Goal: Transaction & Acquisition: Purchase product/service

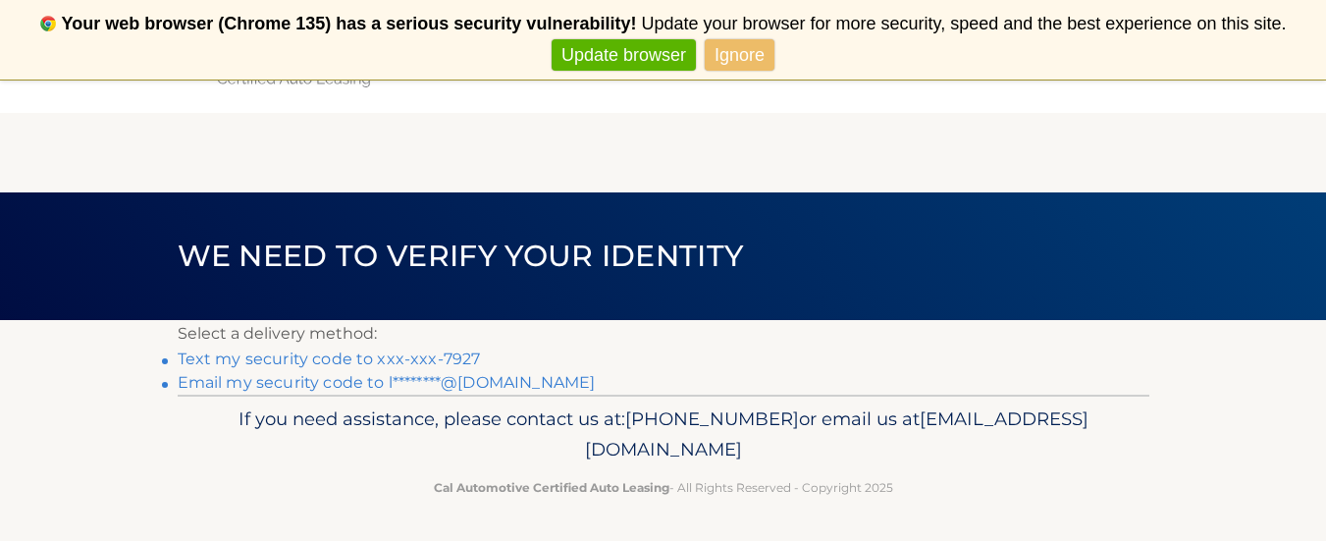
click at [305, 383] on link "Email my security code to l********@aol.com" at bounding box center [387, 382] width 418 height 19
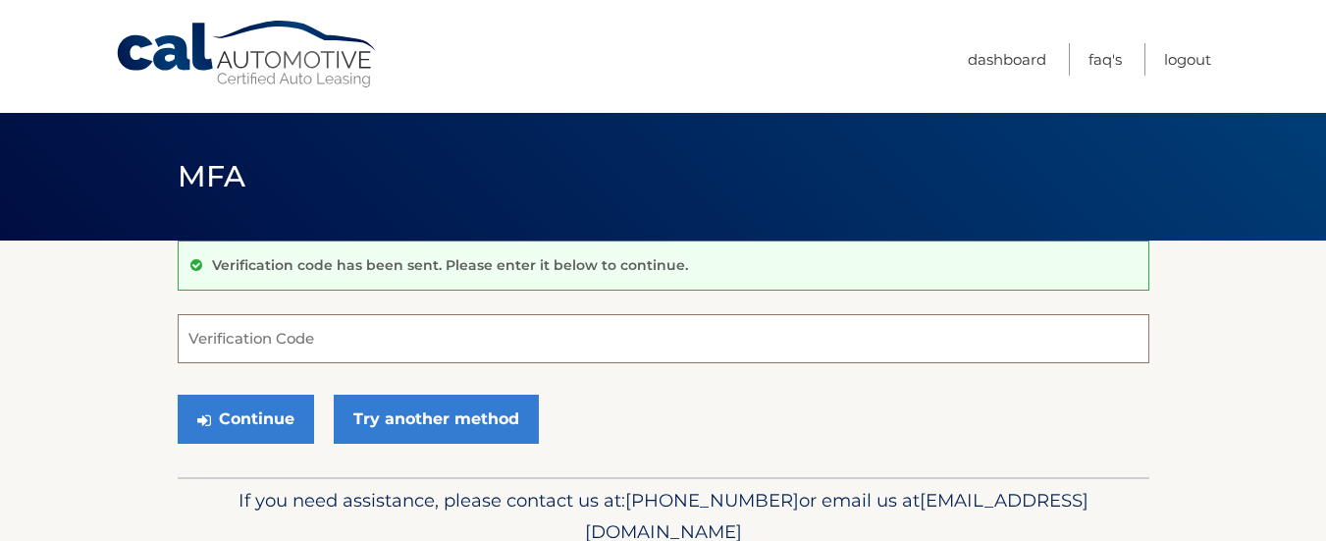
click at [351, 340] on input "Verification Code" at bounding box center [664, 338] width 972 height 49
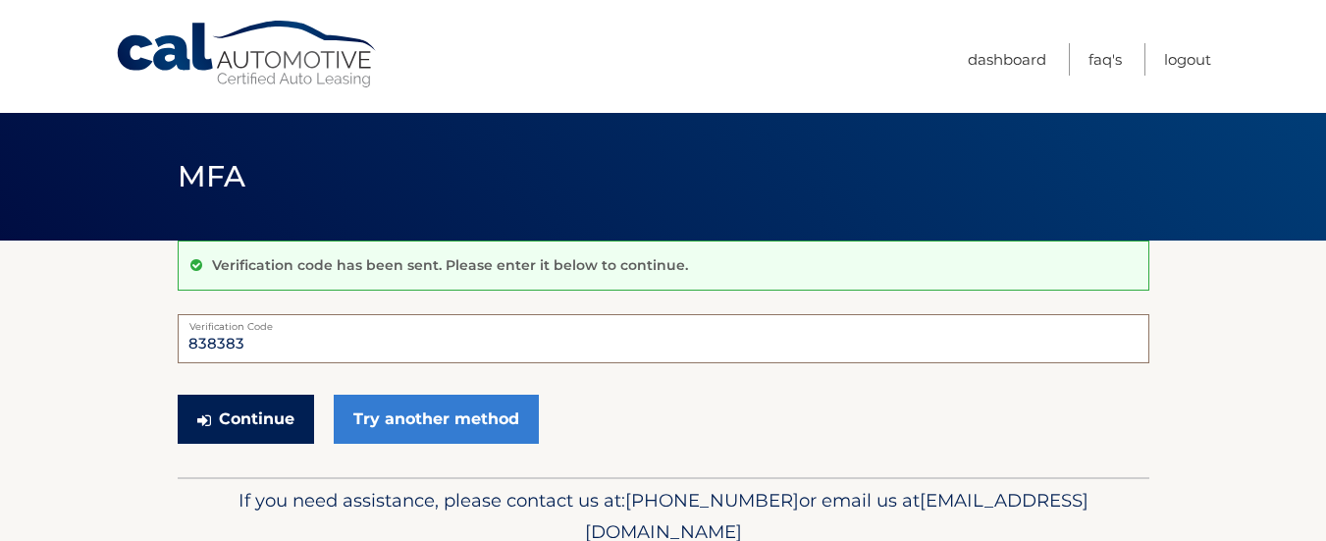
type input "838383"
click at [271, 416] on button "Continue" at bounding box center [246, 419] width 136 height 49
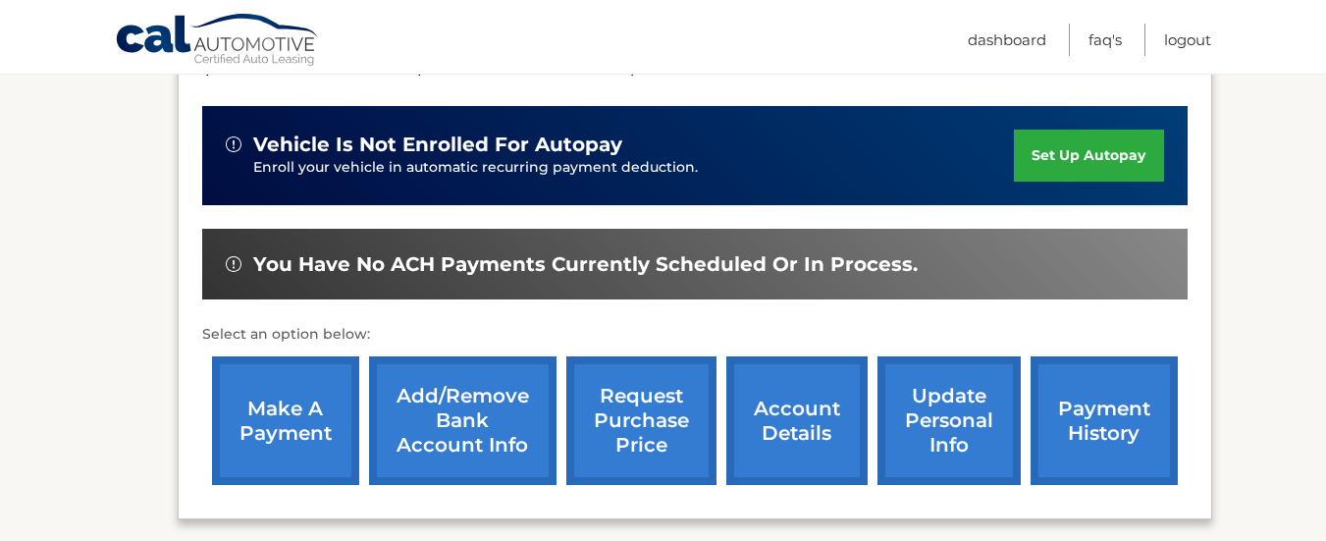
scroll to position [502, 0]
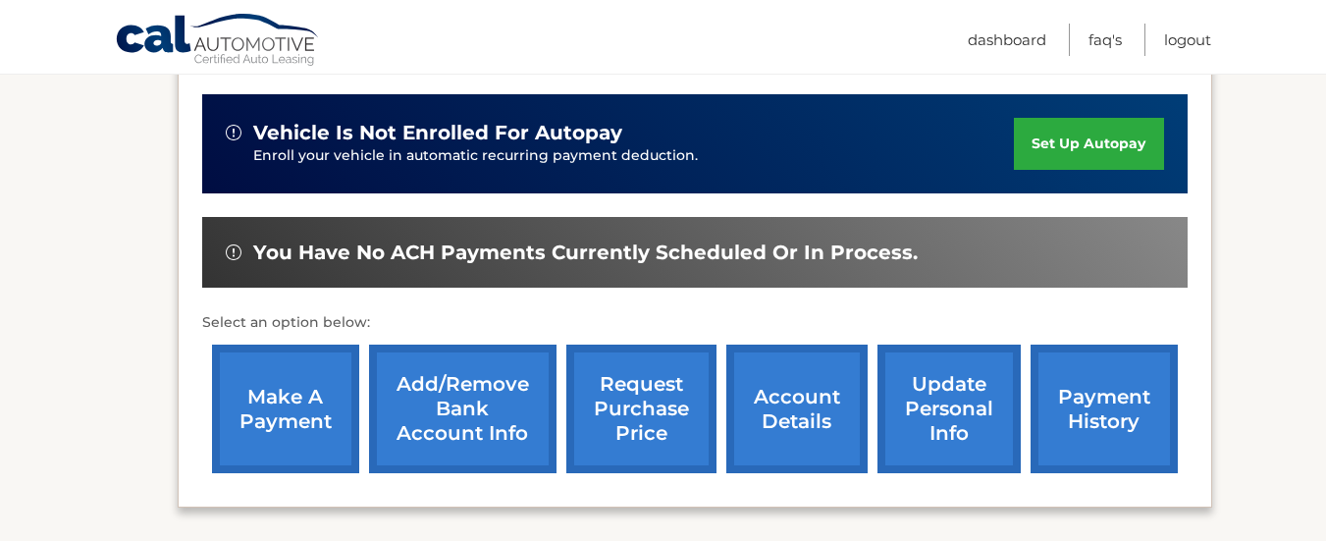
click at [300, 402] on link "make a payment" at bounding box center [285, 409] width 147 height 129
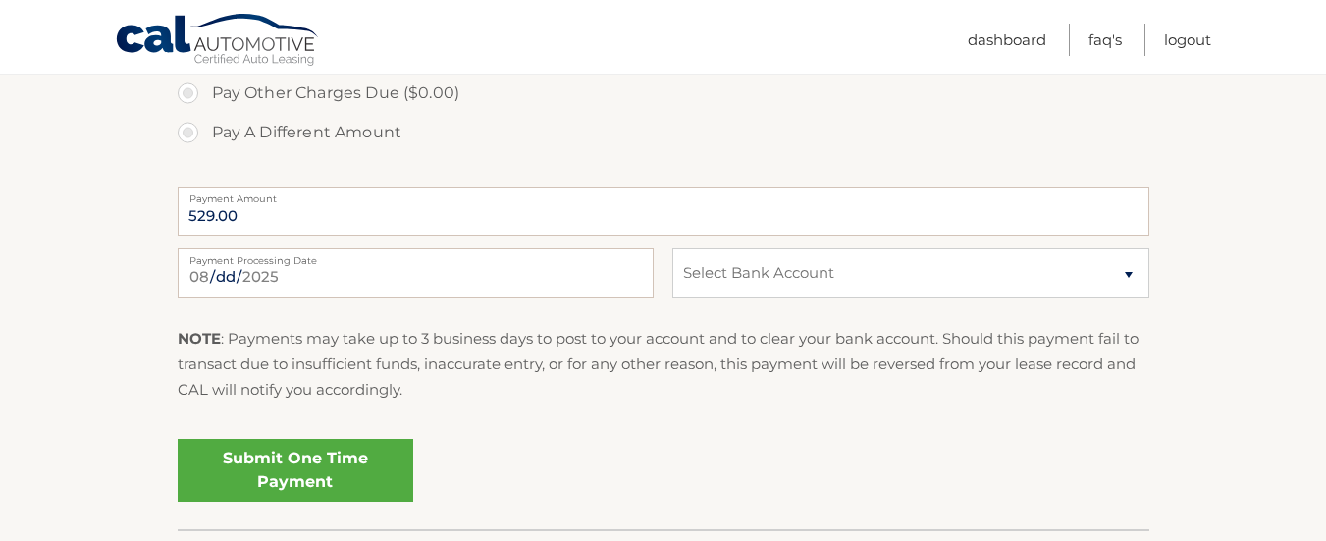
scroll to position [887, 0]
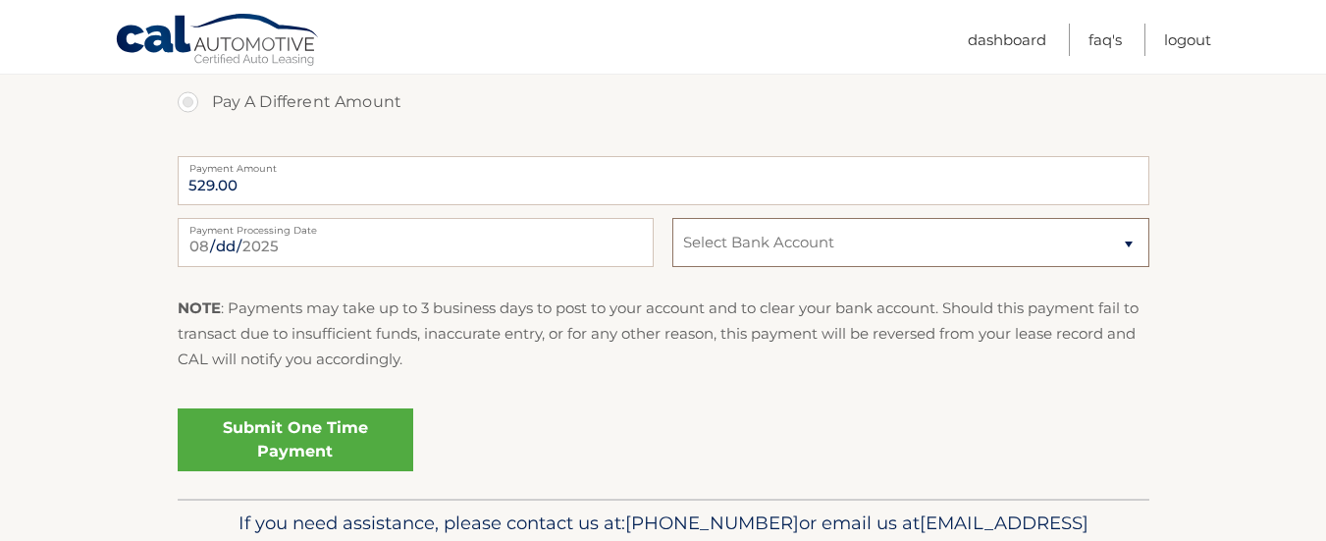
click at [1125, 254] on select "Select Bank Account Checking CAPITAL ONE N.A. *****7650 Checking CAPITAL ONE N.…" at bounding box center [910, 242] width 476 height 49
select select "MGRhYzU2M2UtNjgwMC00MzEzLTlkYjQtYjdiNDQ5MWRiNTg1"
click at [672, 218] on select "Select Bank Account Checking CAPITAL ONE N.A. *****7650 Checking CAPITAL ONE N.…" at bounding box center [910, 242] width 476 height 49
click at [1130, 245] on select "Select Bank Account Checking CAPITAL ONE N.A. *****7650 Checking CAPITAL ONE N.…" at bounding box center [910, 242] width 476 height 49
click at [903, 403] on div "Submit One Time Payment" at bounding box center [664, 435] width 972 height 71
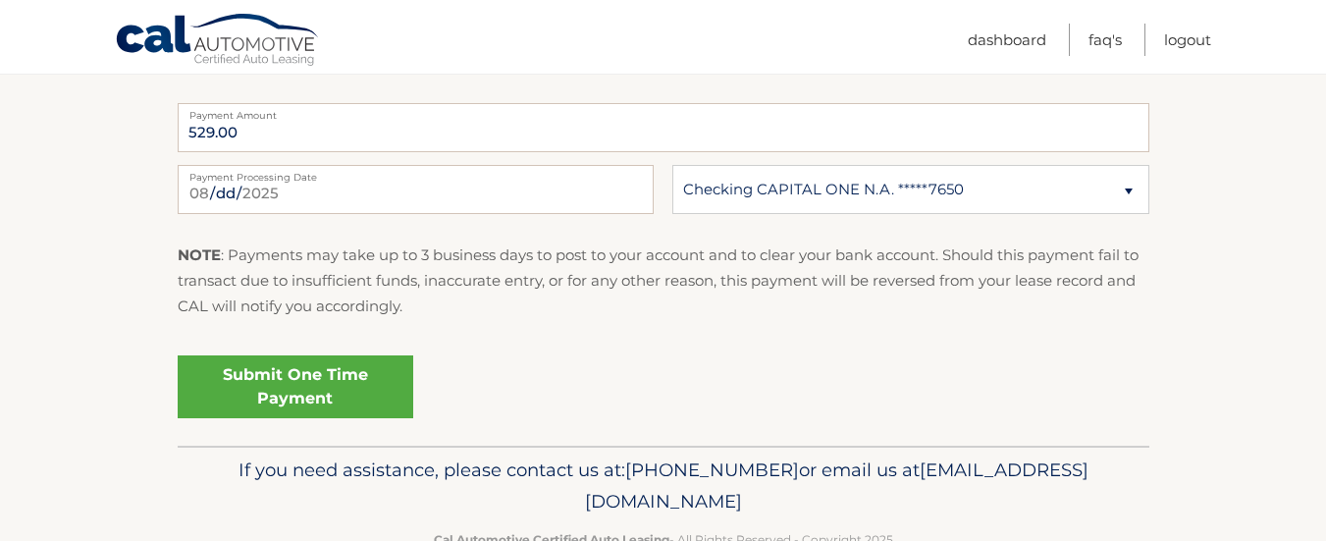
scroll to position [943, 0]
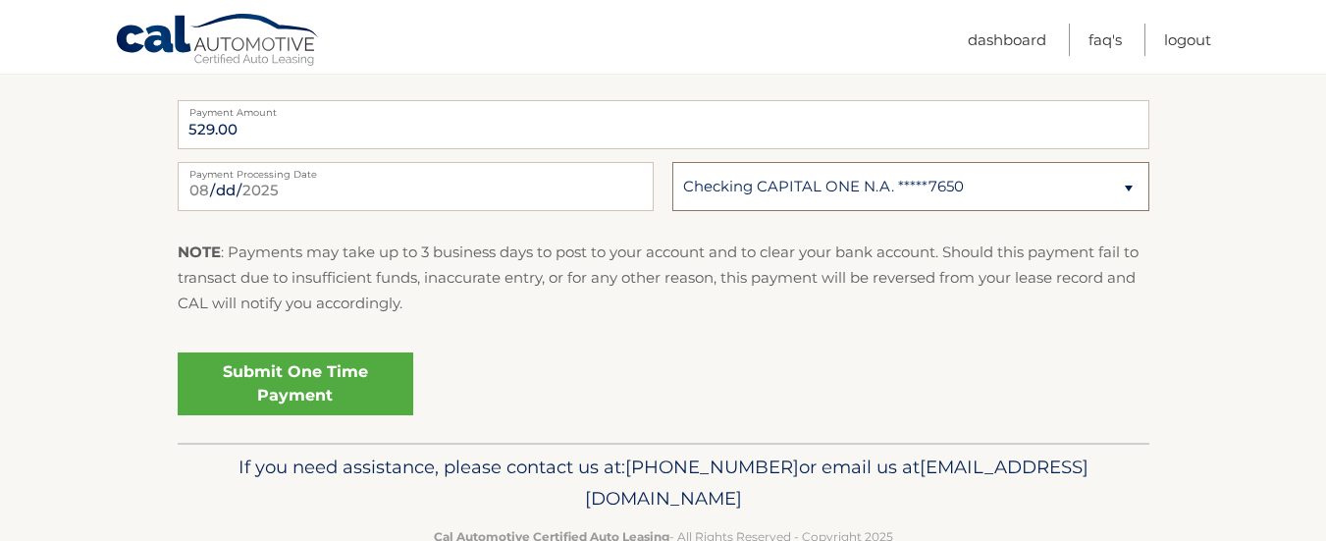
click at [1130, 186] on select "Select Bank Account Checking CAPITAL ONE N.A. *****7650 Checking CAPITAL ONE N.…" at bounding box center [910, 186] width 476 height 49
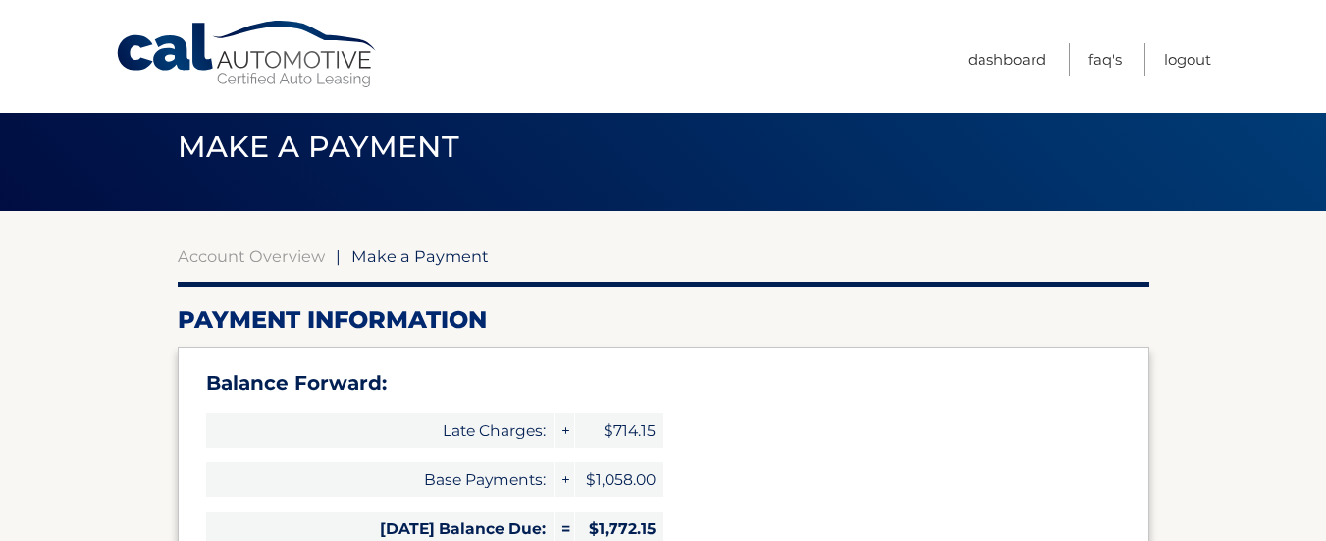
scroll to position [0, 0]
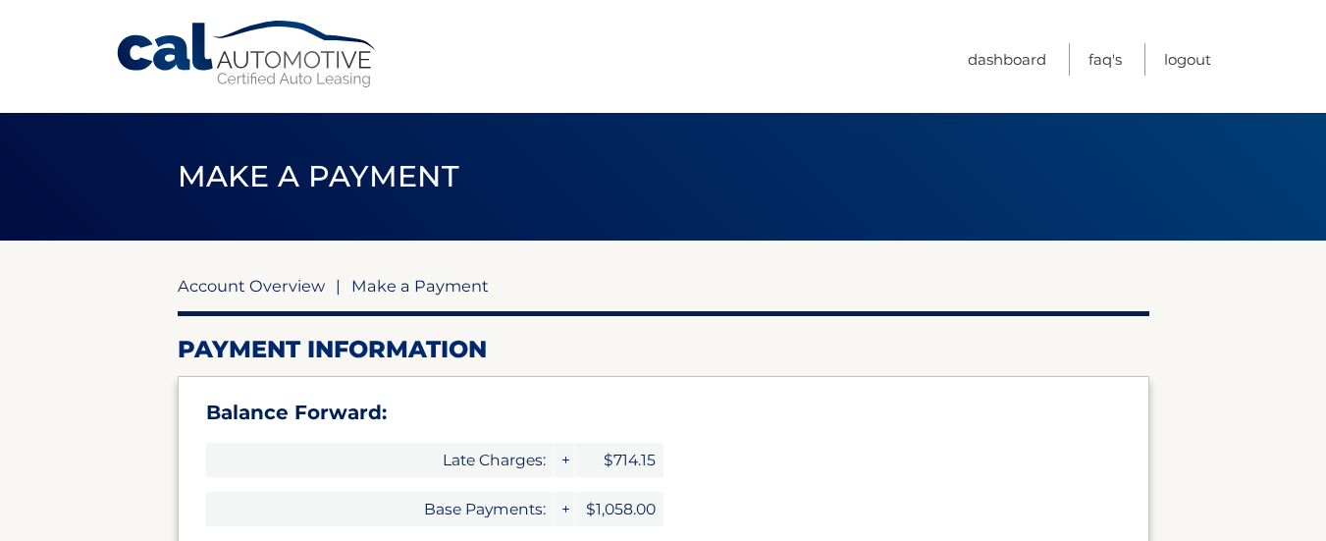
click at [257, 281] on link "Account Overview" at bounding box center [251, 286] width 147 height 20
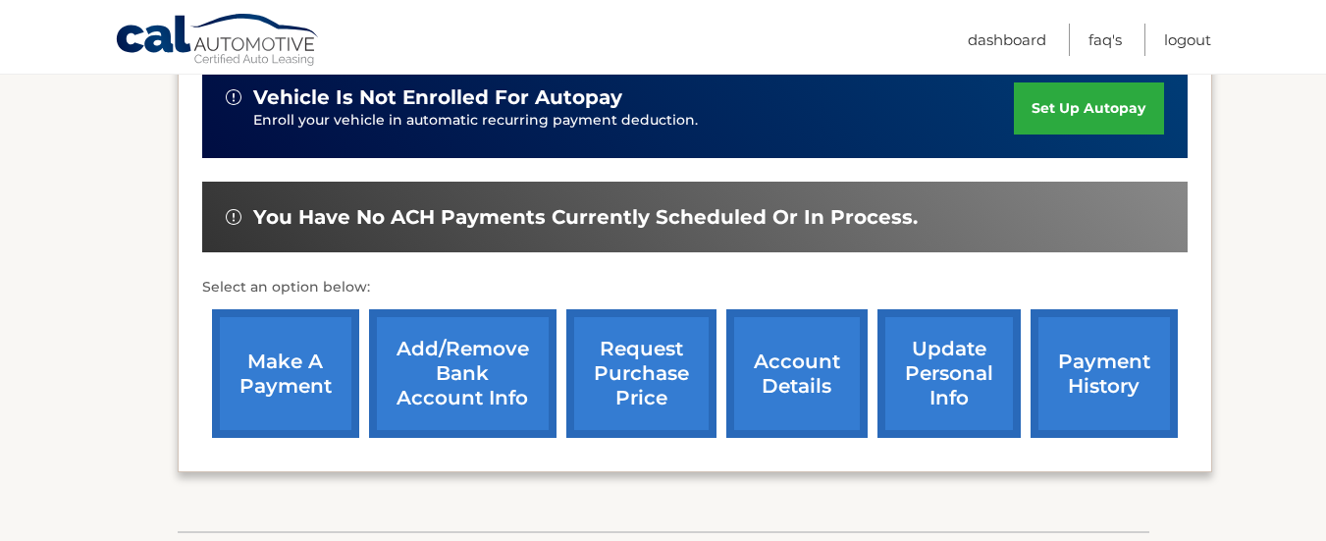
scroll to position [539, 0]
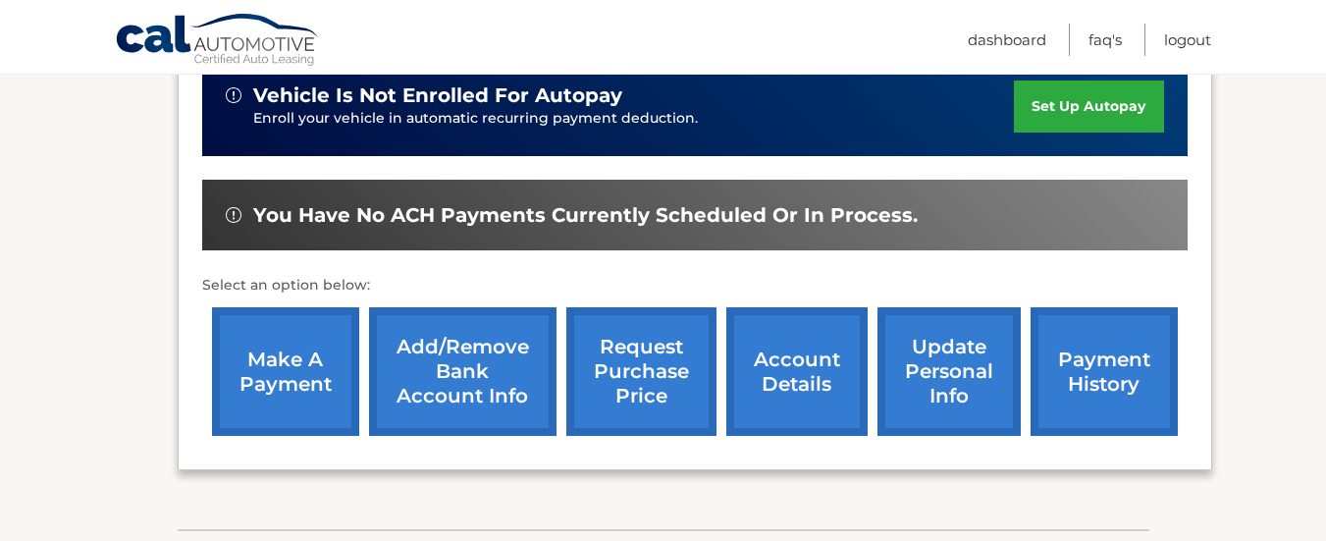
click at [448, 353] on link "Add/Remove bank account info" at bounding box center [462, 371] width 187 height 129
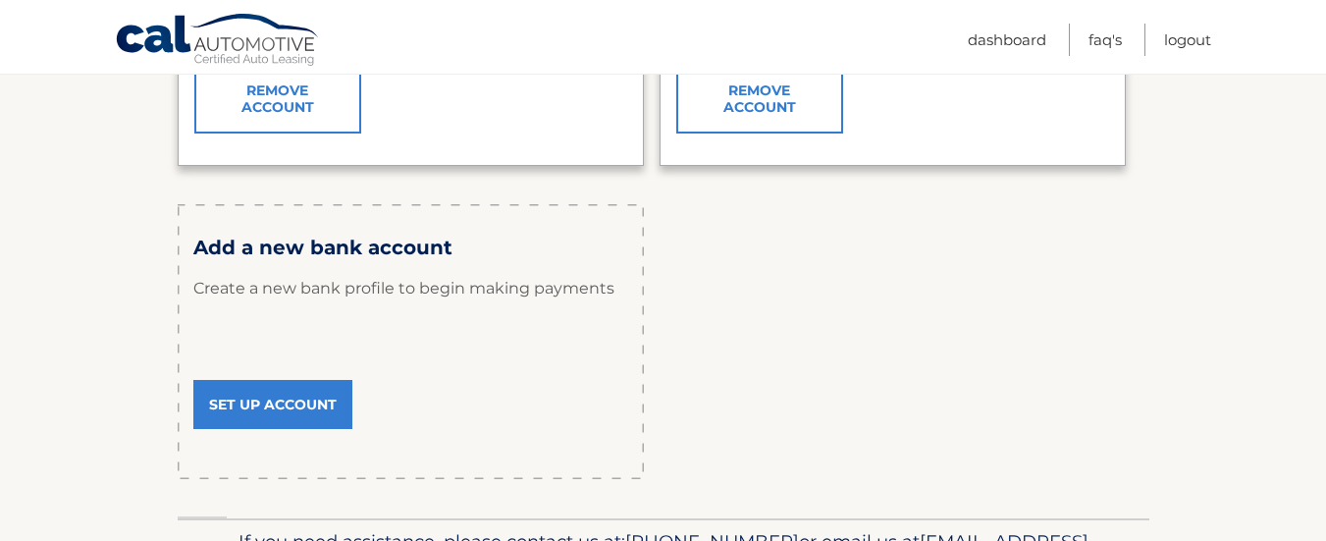
scroll to position [584, 0]
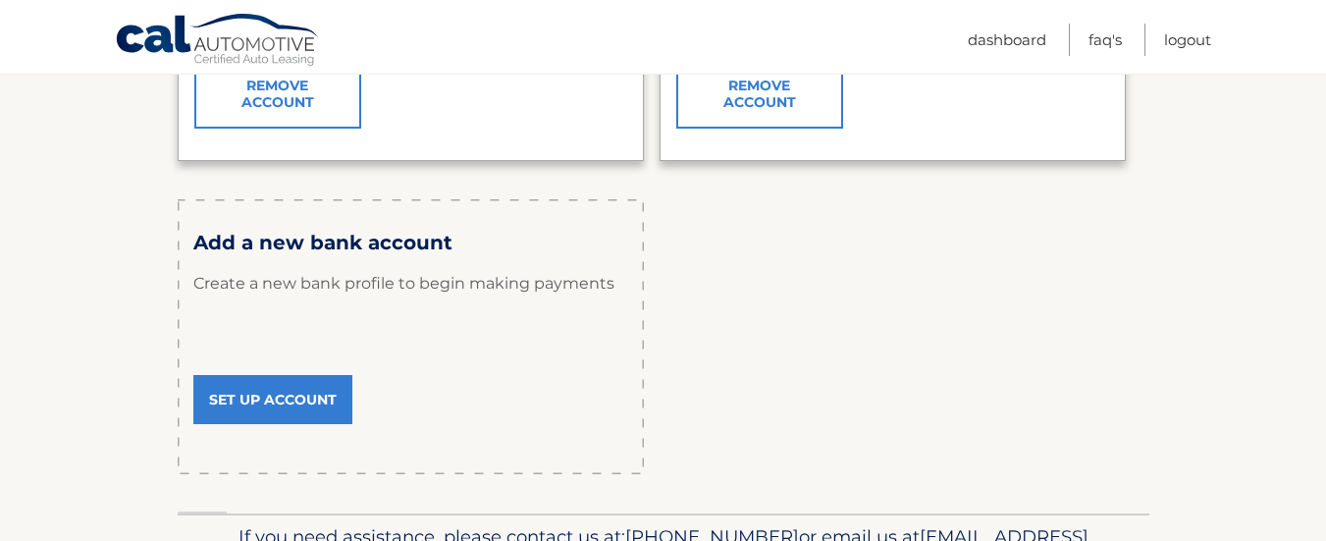
click at [247, 399] on link "Set Up Account" at bounding box center [272, 399] width 159 height 49
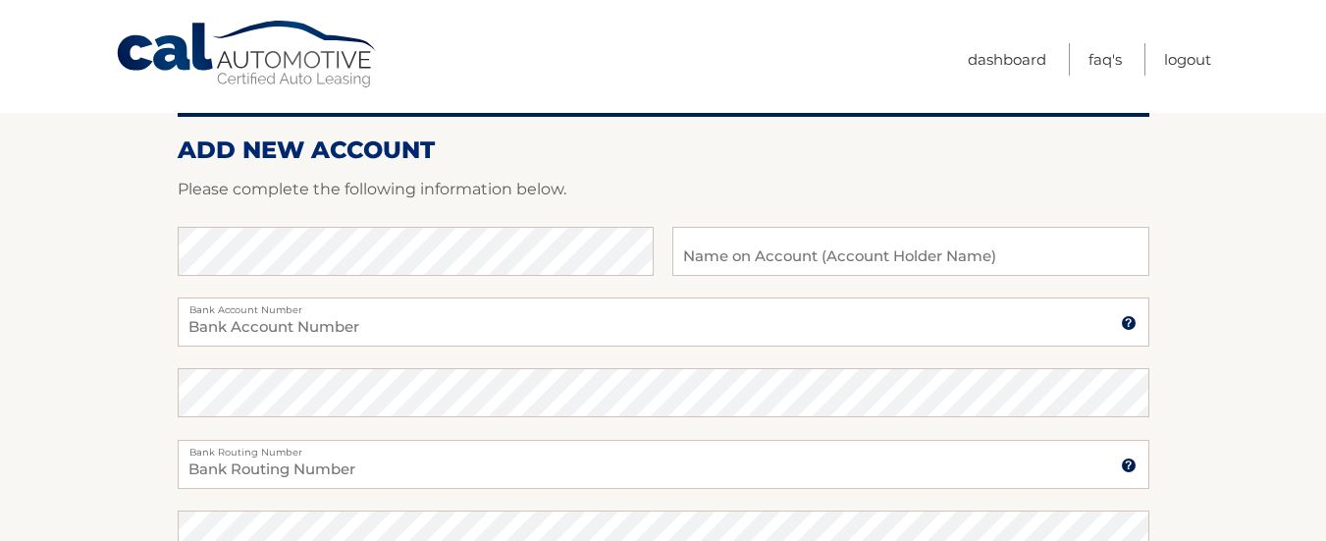
scroll to position [206, 0]
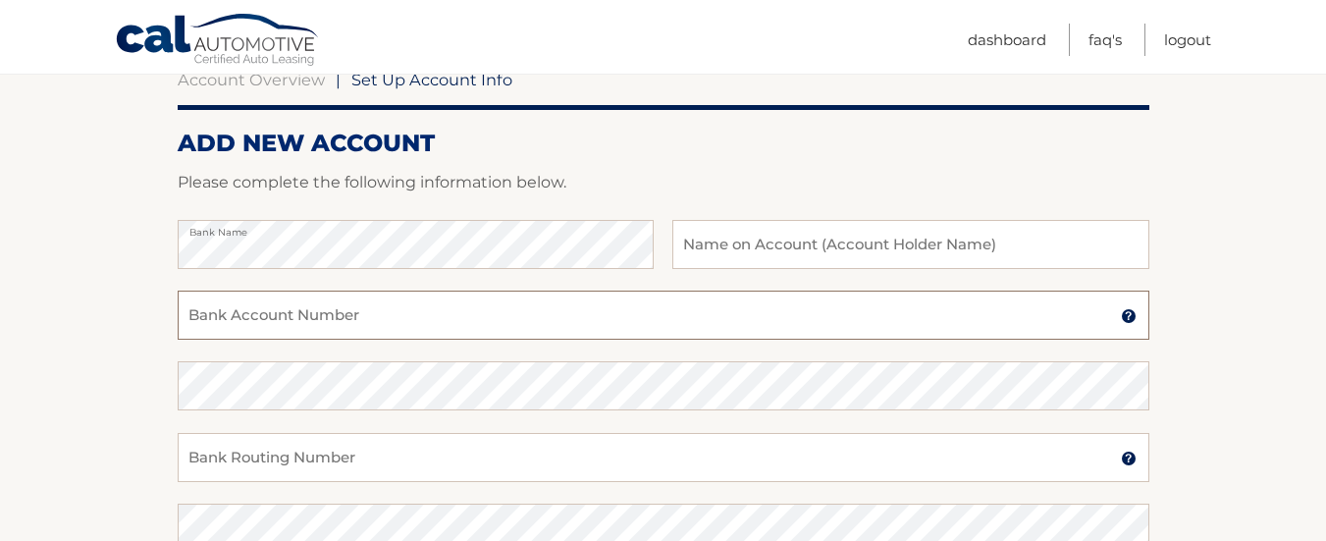
click at [405, 315] on input "Bank Account Number" at bounding box center [664, 315] width 972 height 49
type input "3219083809"
click at [482, 461] on input "Bank Routing Number" at bounding box center [664, 457] width 972 height 49
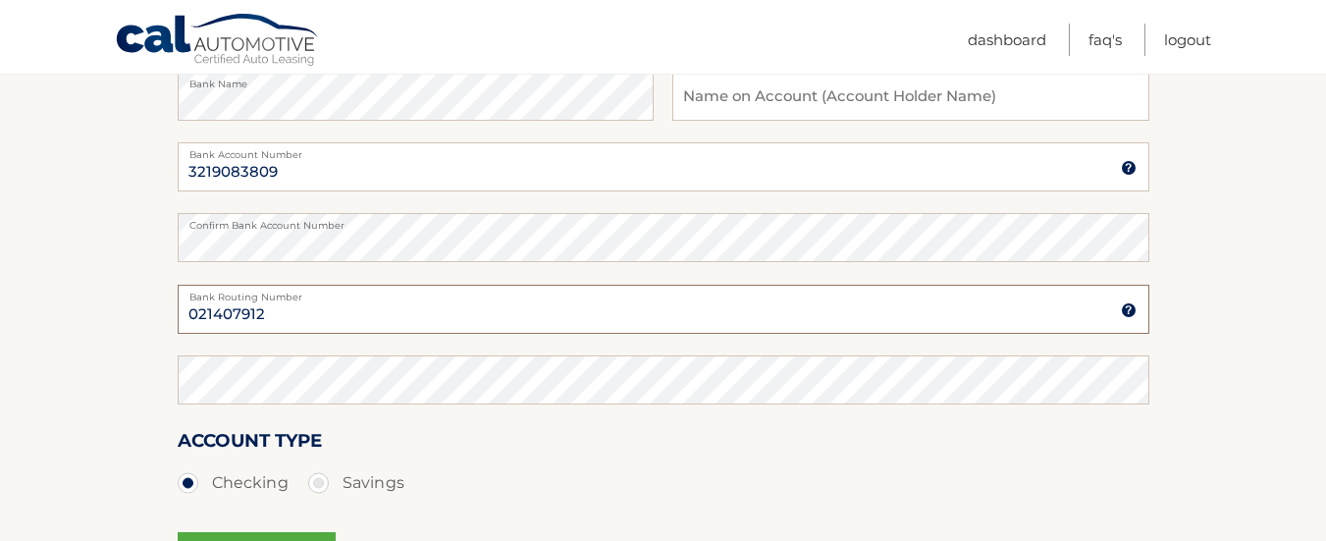
scroll to position [363, 0]
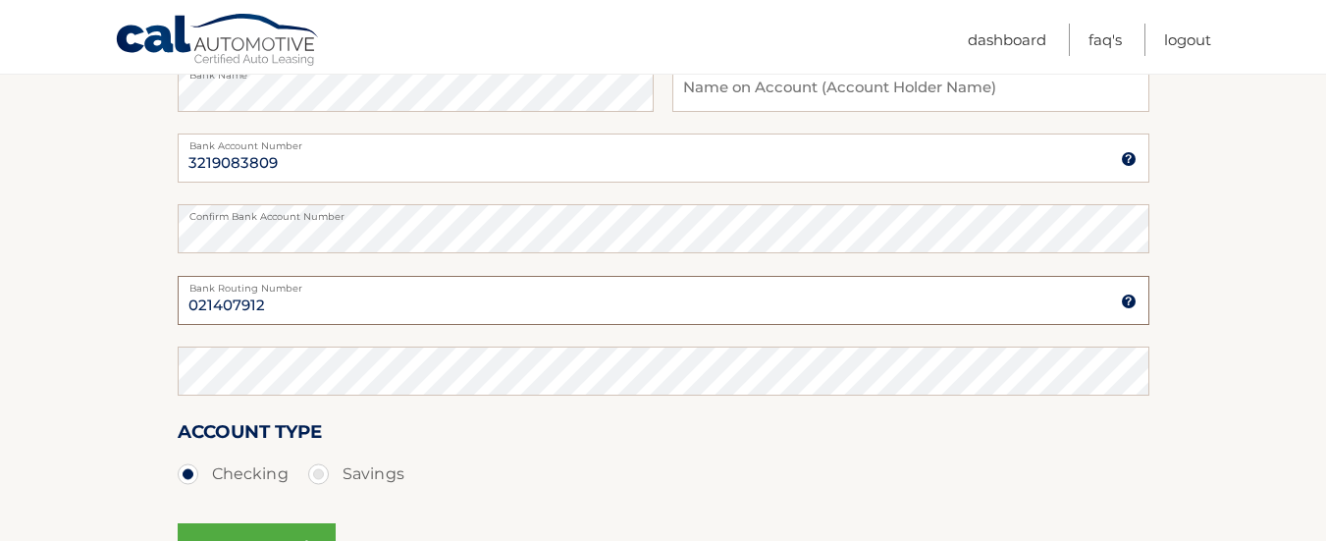
type input "021407912"
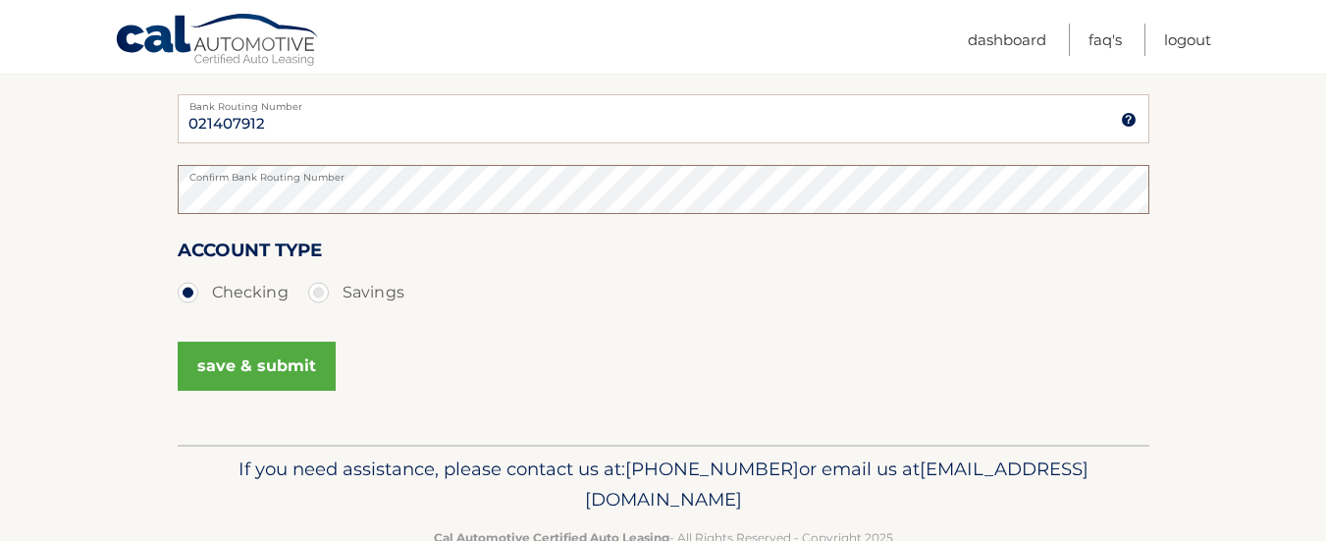
scroll to position [547, 0]
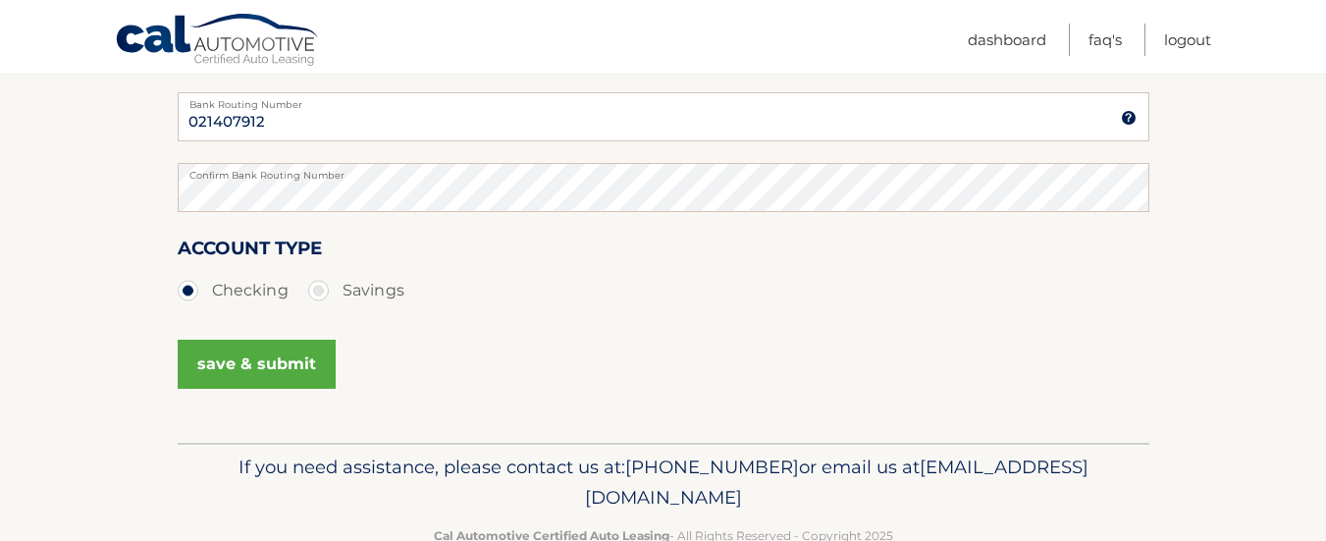
click at [260, 363] on button "save & submit" at bounding box center [257, 364] width 158 height 49
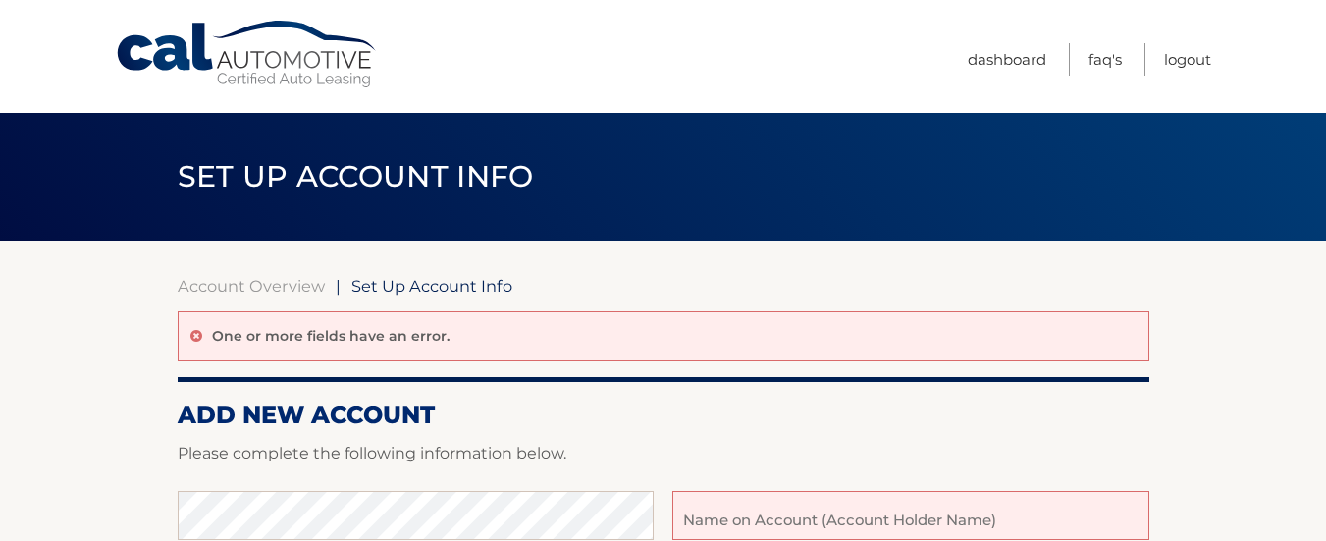
scroll to position [105, 0]
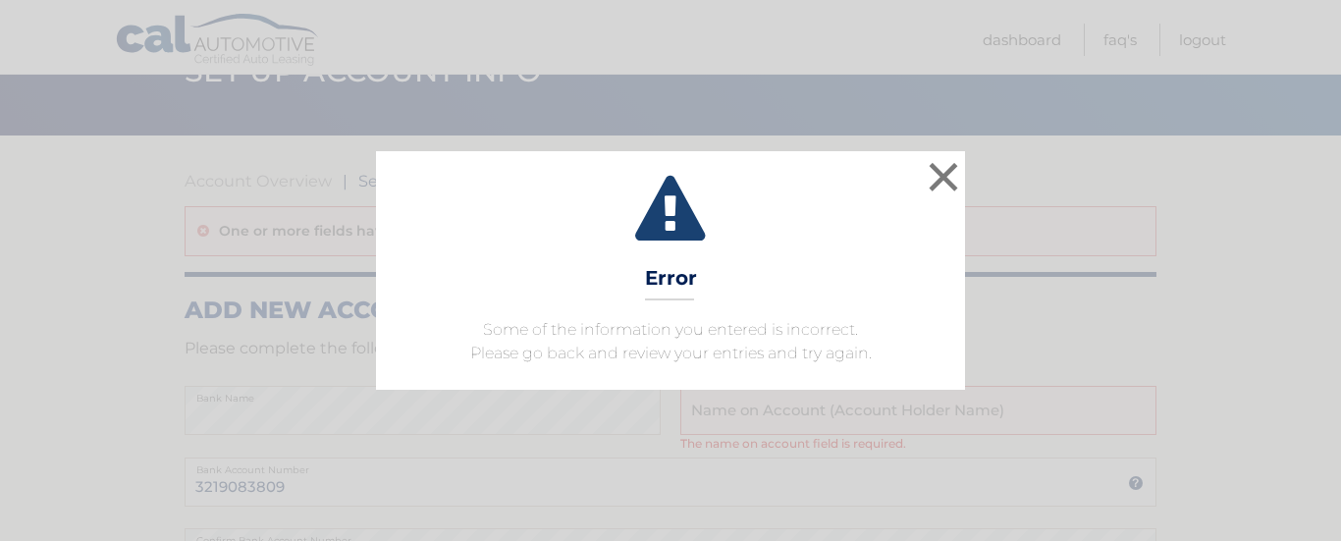
drag, startPoint x: 1333, startPoint y: 64, endPoint x: 1066, endPoint y: 163, distance: 284.8
click at [1325, 153] on html "× Error Some of the information you entered is incorrect. Please go back and re…" at bounding box center [670, 165] width 1341 height 541
click at [930, 177] on button "×" at bounding box center [943, 176] width 39 height 39
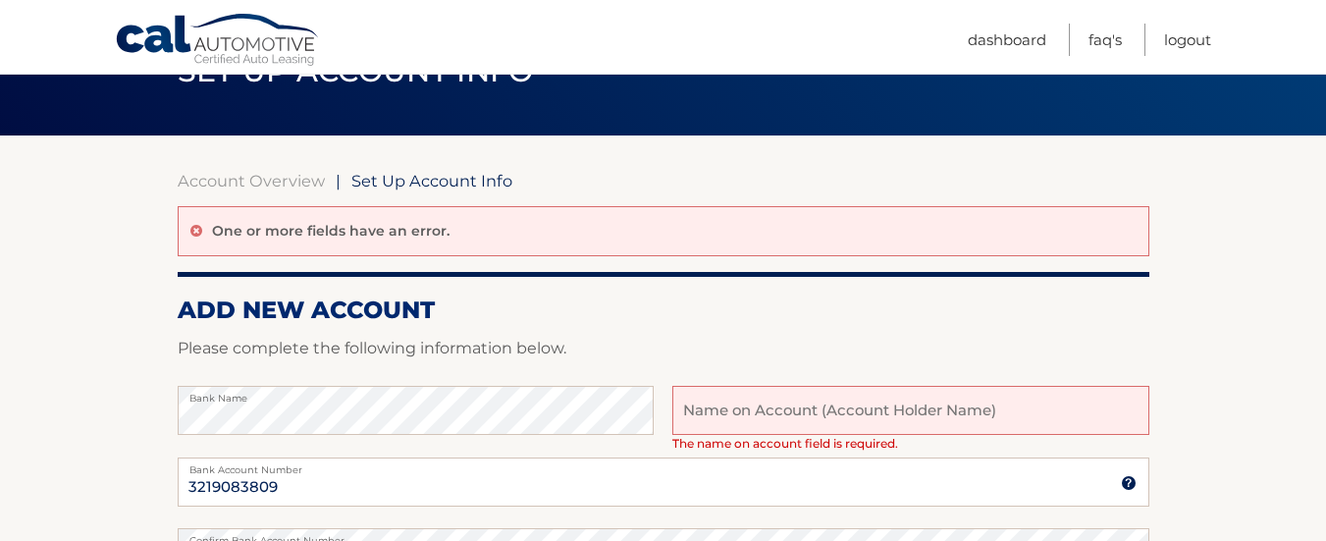
click at [1022, 421] on input "text" at bounding box center [910, 410] width 476 height 49
type input "f"
type input "V"
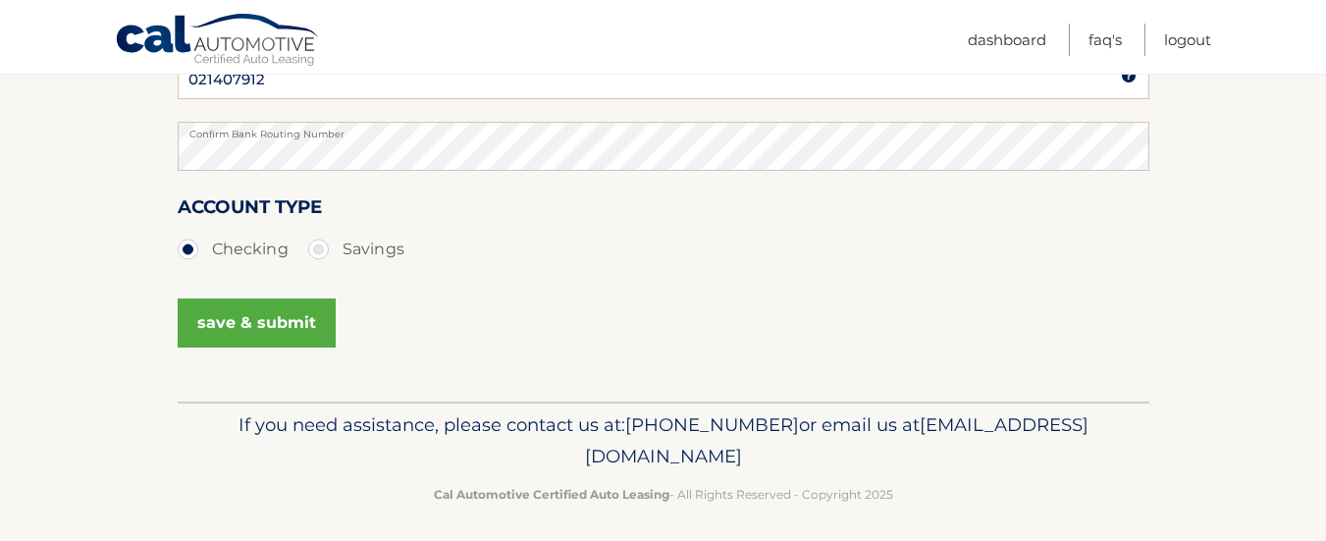
scroll to position [664, 0]
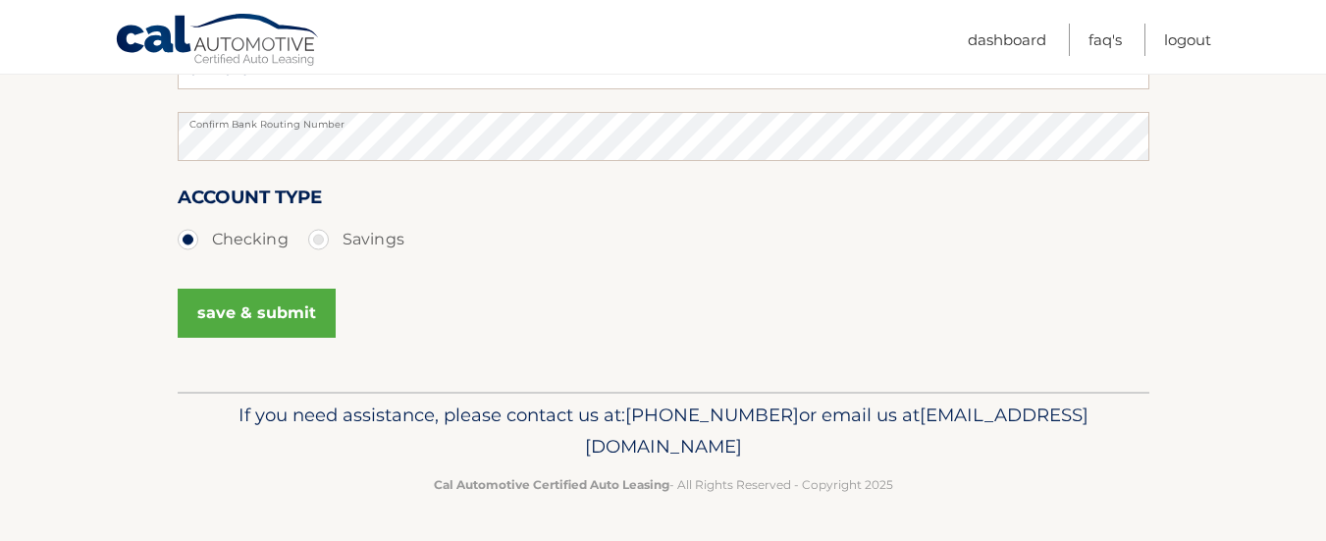
type input "Leona Cittadino"
click at [245, 300] on button "save & submit" at bounding box center [257, 313] width 158 height 49
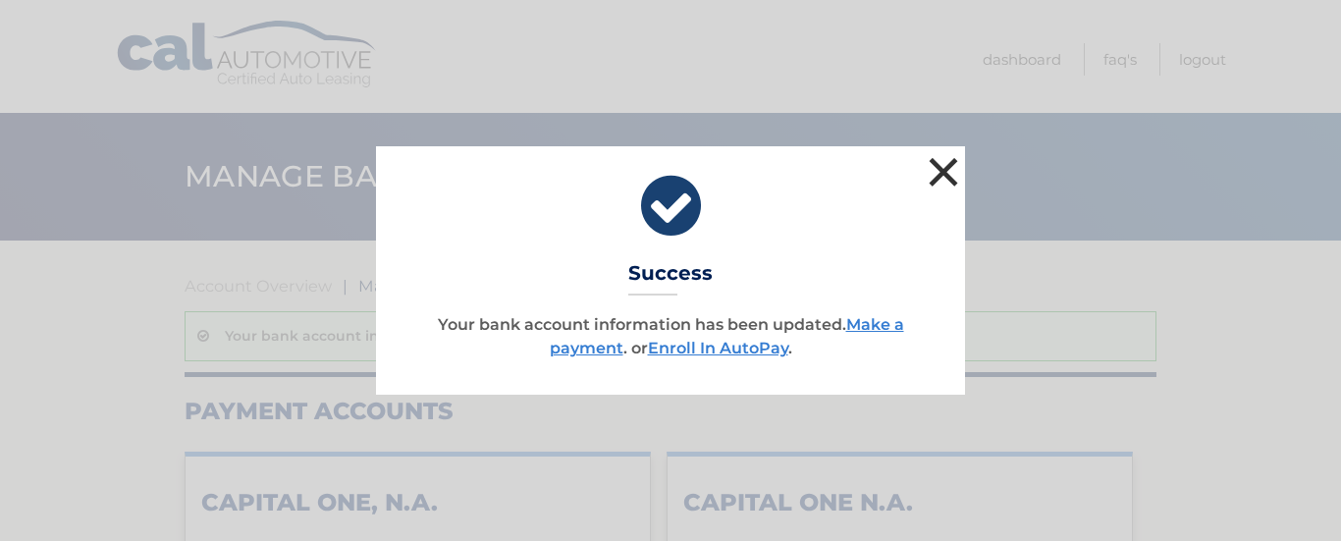
click at [942, 167] on button "×" at bounding box center [943, 171] width 39 height 39
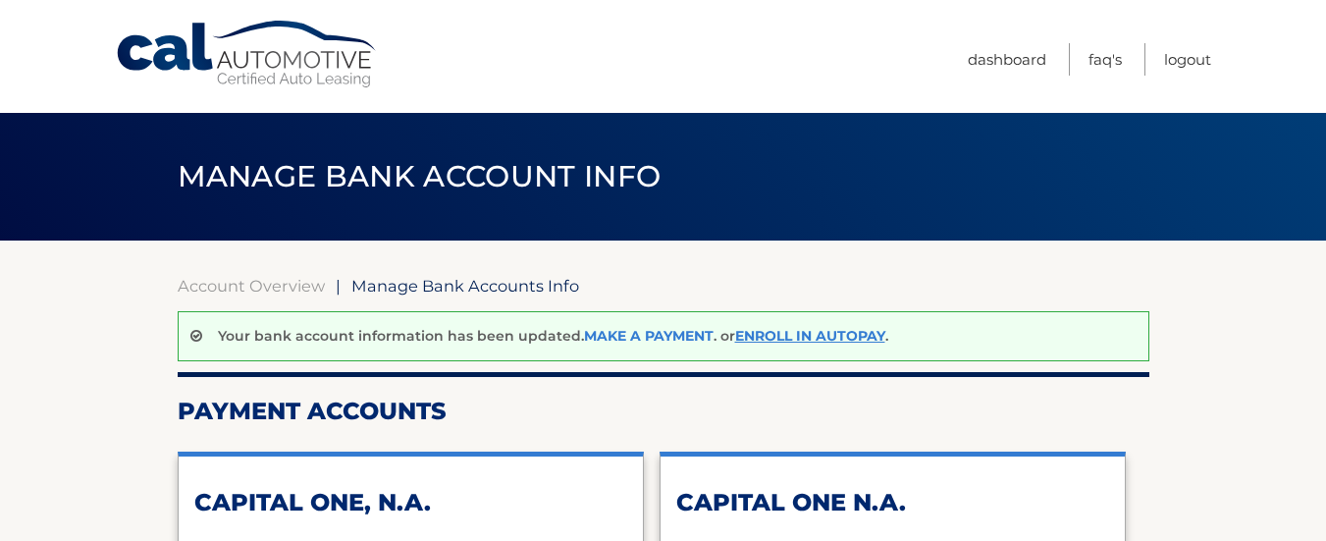
click at [655, 330] on link "Make a payment" at bounding box center [649, 336] width 130 height 18
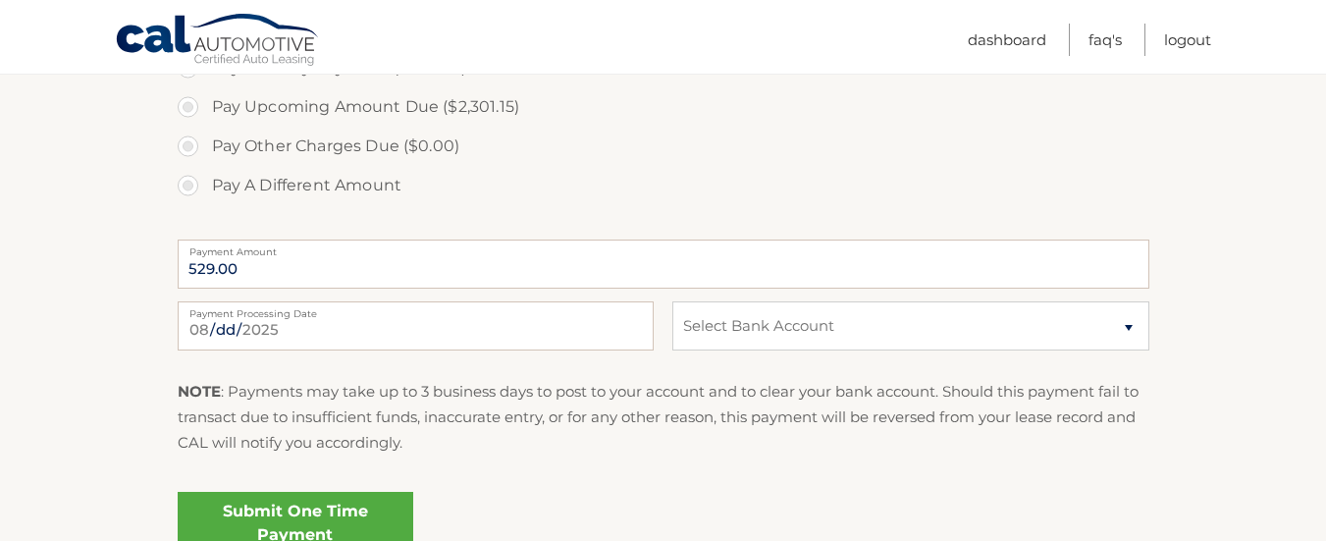
scroll to position [807, 0]
click at [1132, 322] on select "Select Bank Account Checking CAPITAL ONE, N.A. *****3809 Checking CAPITAL ONE N…" at bounding box center [910, 322] width 476 height 49
select select "NDVmNjU2ZmEtMzNlZC00NWNjLWFiYzgtMDA1YjlkZTVmOWQy"
click at [672, 298] on select "Select Bank Account Checking CAPITAL ONE, N.A. *****3809 Checking CAPITAL ONE N…" at bounding box center [910, 322] width 476 height 49
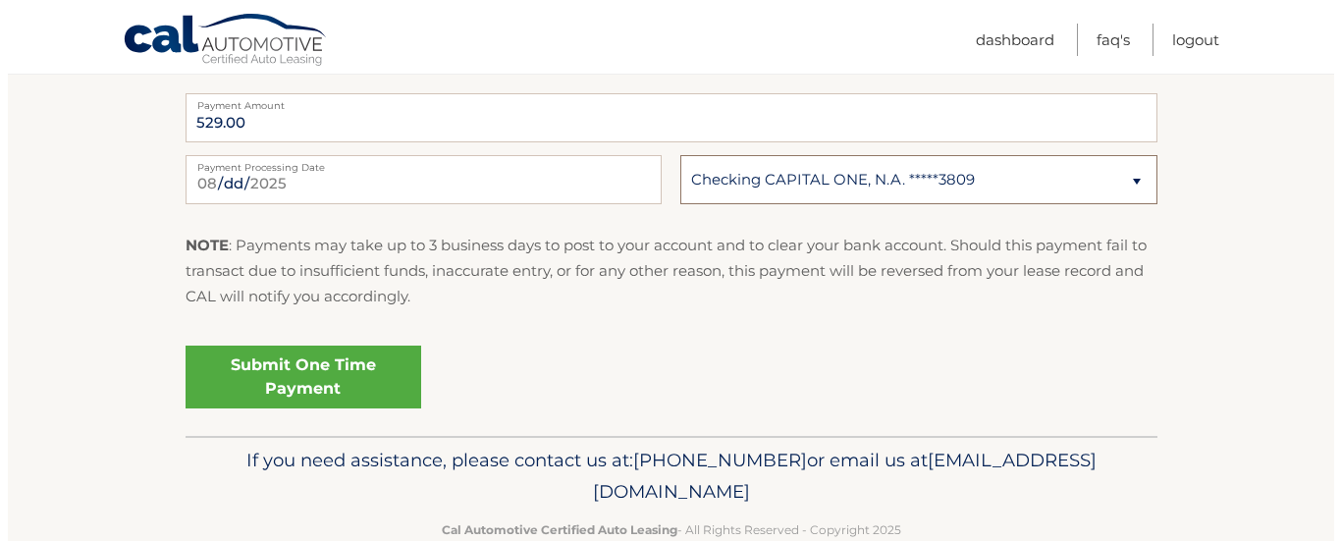
scroll to position [953, 0]
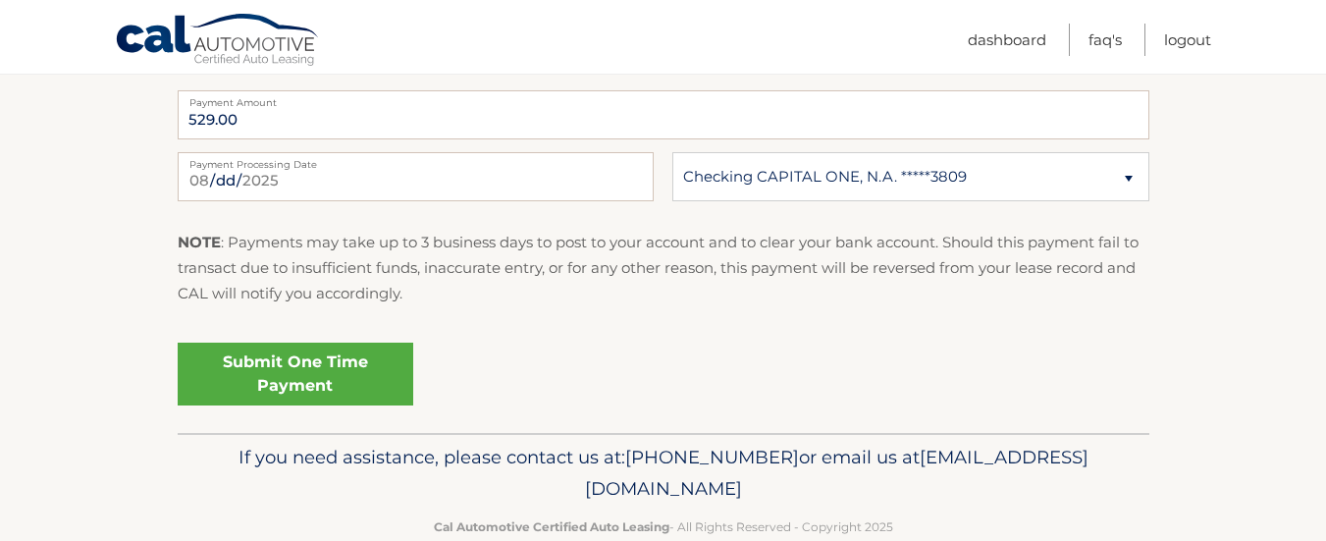
click at [310, 373] on link "Submit One Time Payment" at bounding box center [296, 374] width 236 height 63
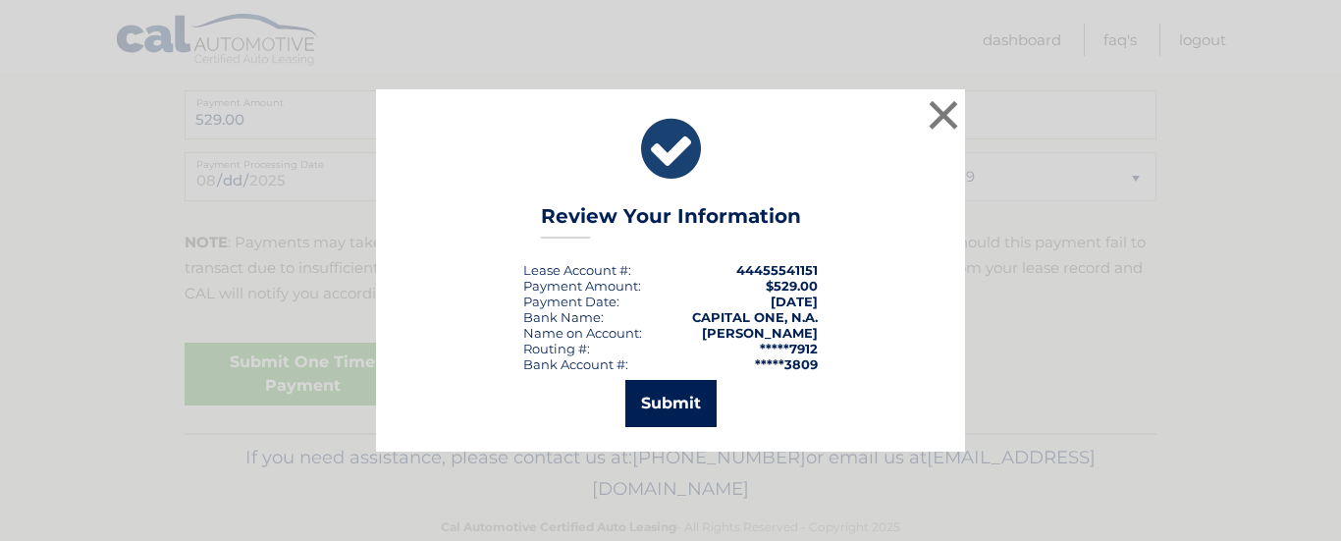
click at [667, 395] on button "Submit" at bounding box center [670, 403] width 91 height 47
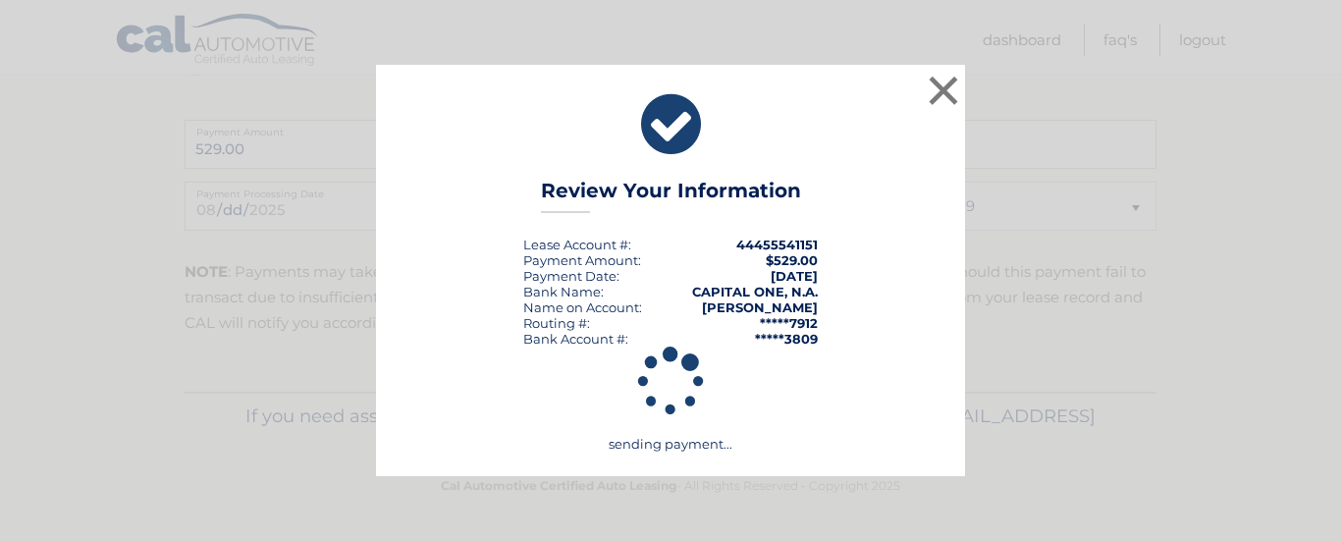
scroll to position [924, 0]
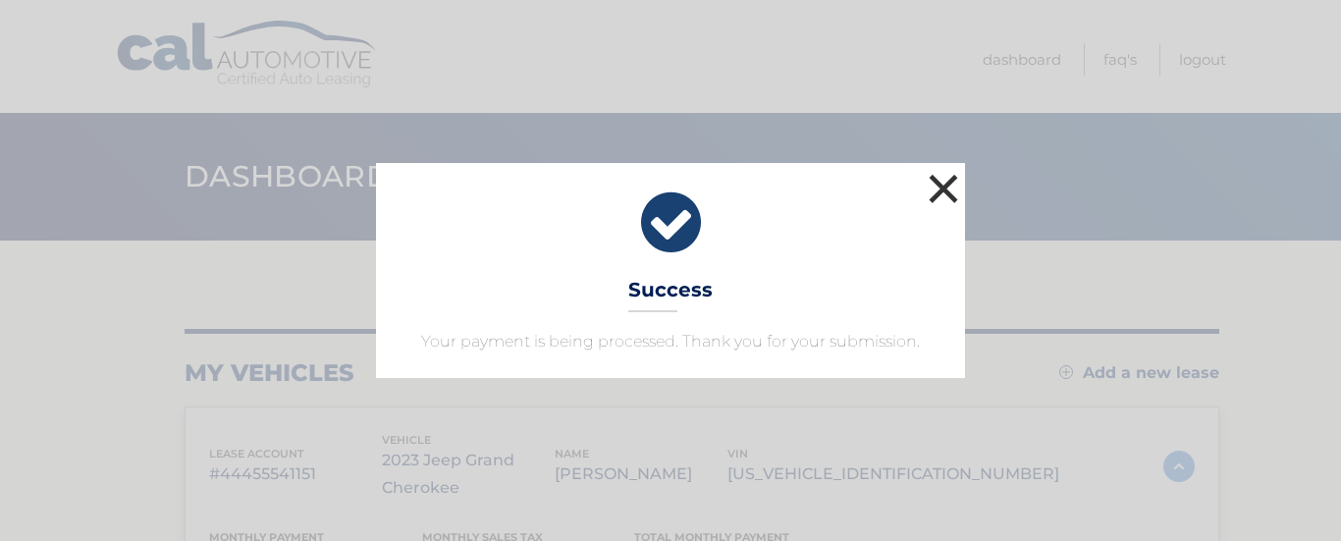
click at [938, 180] on button "×" at bounding box center [943, 188] width 39 height 39
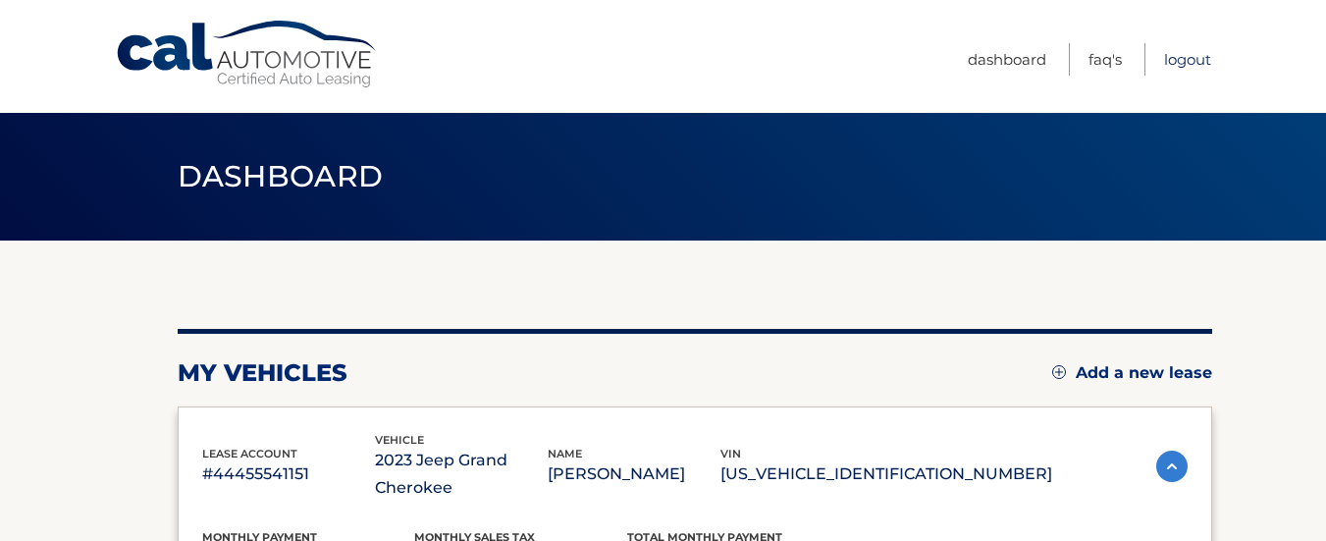
click at [1196, 55] on link "Logout" at bounding box center [1187, 59] width 47 height 32
